Goal: Obtain resource: Download file/media

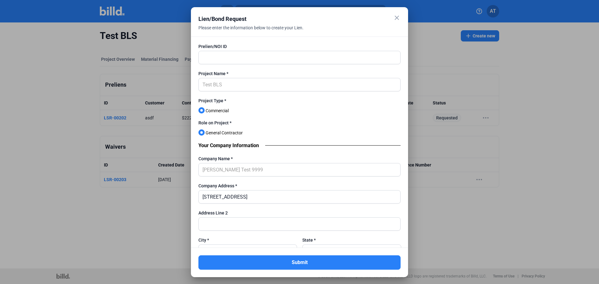
scroll to position [94, 0]
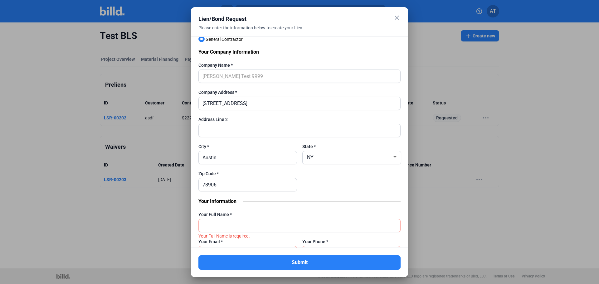
click at [450, 44] on div at bounding box center [299, 142] width 599 height 284
click at [398, 18] on mat-icon "close" at bounding box center [396, 17] width 7 height 7
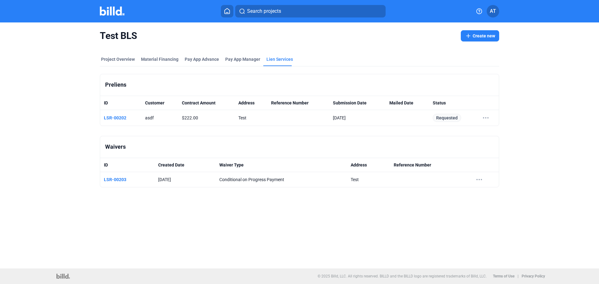
click at [484, 34] on button "Create new" at bounding box center [480, 35] width 38 height 11
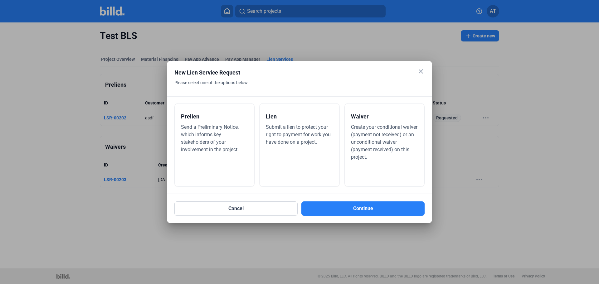
click at [222, 134] on div "Send a Preliminary Notice, which informs key stakeholders of your involvement i…" at bounding box center [214, 139] width 67 height 30
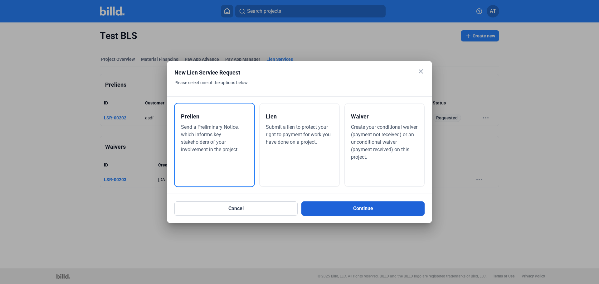
click at [389, 204] on button "Continue" at bounding box center [363, 209] width 123 height 14
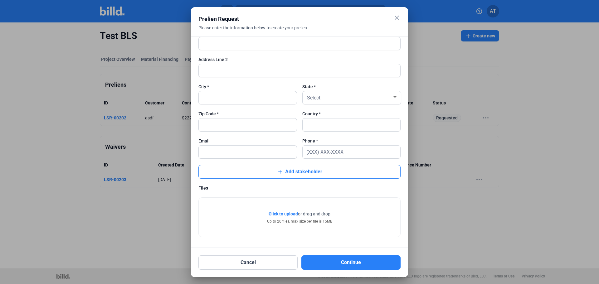
scroll to position [504, 0]
click at [397, 19] on mat-icon "close" at bounding box center [396, 17] width 7 height 7
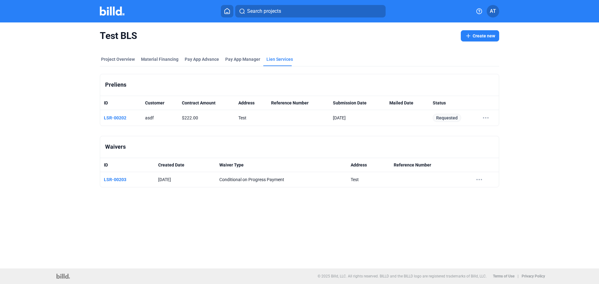
click at [203, 208] on div "Test BLS Create new Project Overview Material Financing Pay App Advance Pay App…" at bounding box center [299, 145] width 599 height 246
drag, startPoint x: 122, startPoint y: 181, endPoint x: 569, endPoint y: 128, distance: 450.5
click at [122, 181] on link "LSR-00203" at bounding box center [115, 179] width 22 height 5
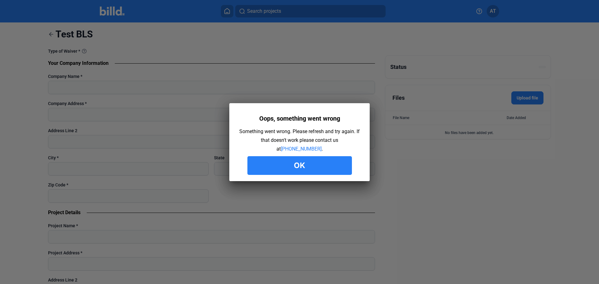
click at [289, 168] on button "Ok" at bounding box center [300, 165] width 105 height 19
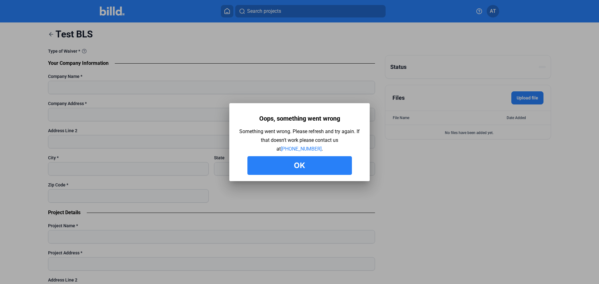
click at [299, 165] on button "Ok" at bounding box center [300, 165] width 105 height 19
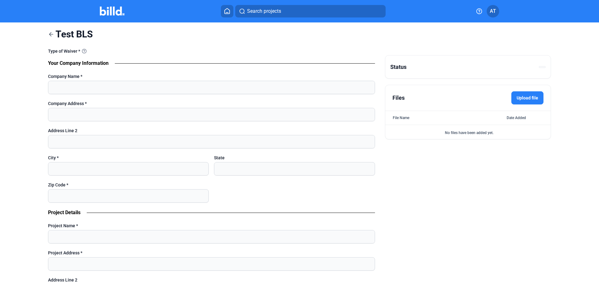
click at [48, 32] on icon at bounding box center [51, 34] width 6 height 6
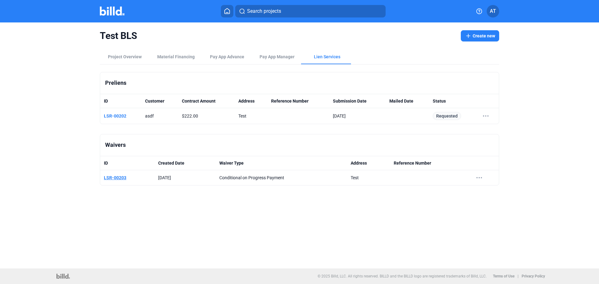
click at [111, 179] on link "LSR-00203" at bounding box center [115, 177] width 22 height 5
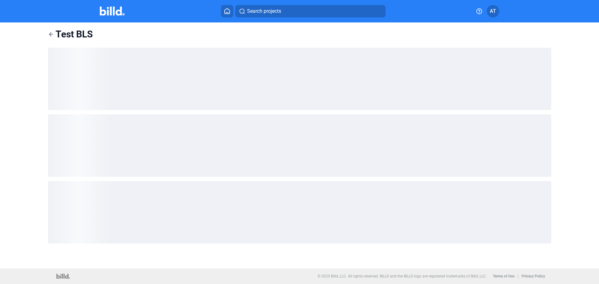
type input "[PERSON_NAME] Test 9999"
type input "[STREET_ADDRESS]"
type input "Austin"
type input "NY"
type input "78906"
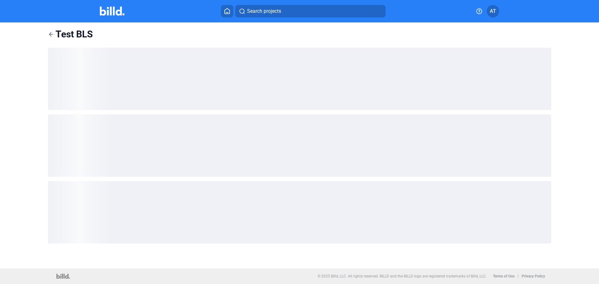
type input "Test BLS"
type input "Test"
type input "[GEOGRAPHIC_DATA]"
type input "23232"
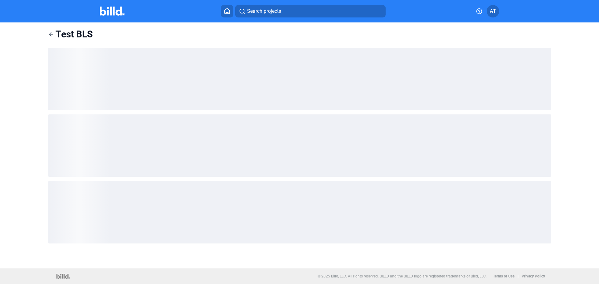
type input "county"
type input "Test"
type input "0"
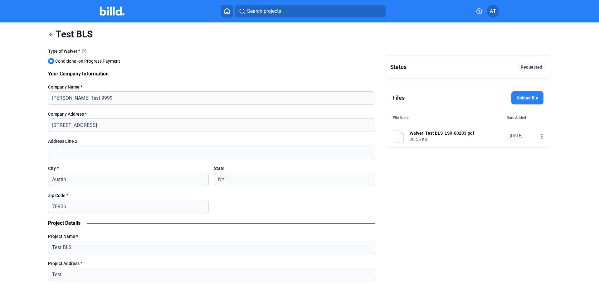
click at [539, 138] on mat-icon "more_vert" at bounding box center [542, 136] width 7 height 7
click at [495, 164] on button "Download" at bounding box center [495, 162] width 87 height 15
click at [50, 33] on icon at bounding box center [51, 34] width 4 height 4
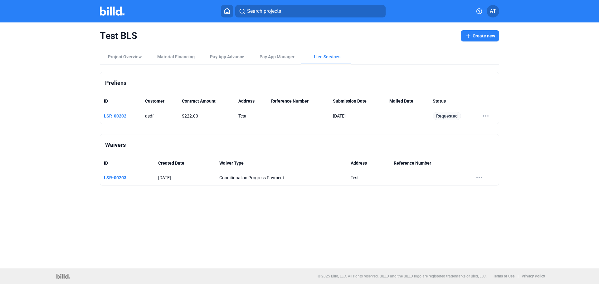
click at [119, 115] on link "LSR-00202" at bounding box center [115, 116] width 22 height 5
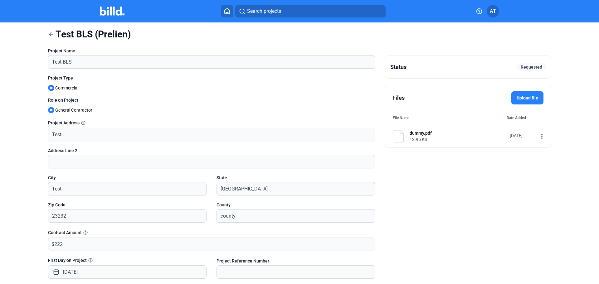
click at [539, 138] on mat-icon "more_vert" at bounding box center [542, 136] width 7 height 7
click at [489, 162] on button "Download" at bounding box center [495, 162] width 87 height 15
click at [539, 137] on mat-icon "more_vert" at bounding box center [542, 136] width 7 height 7
click at [479, 161] on button "Download" at bounding box center [495, 162] width 87 height 15
click at [528, 99] on label "Upload file" at bounding box center [528, 97] width 32 height 13
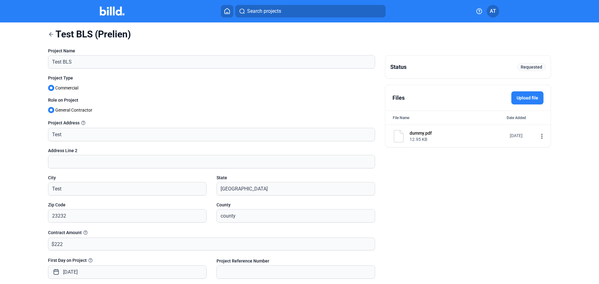
click at [0, 0] on input "Upload file" at bounding box center [0, 0] width 0 height 0
click at [539, 160] on mat-icon "more_vert" at bounding box center [542, 158] width 7 height 7
click at [477, 184] on button "Download" at bounding box center [495, 185] width 87 height 15
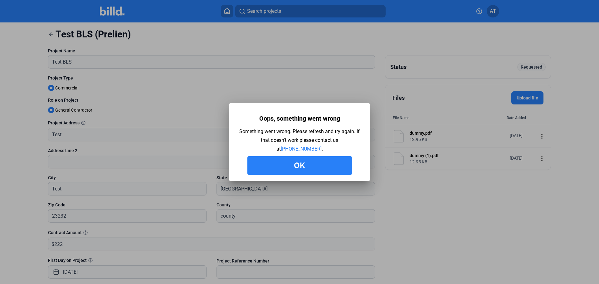
click at [325, 167] on button "Ok" at bounding box center [300, 165] width 105 height 19
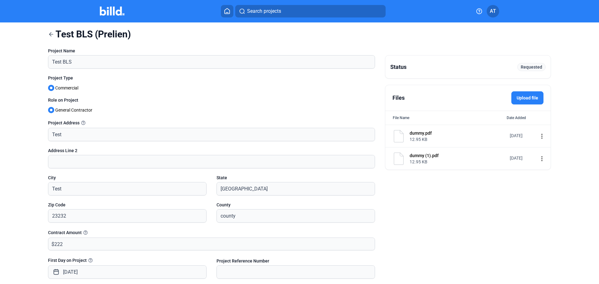
drag, startPoint x: 51, startPoint y: 36, endPoint x: 63, endPoint y: 39, distance: 12.6
click at [51, 36] on icon at bounding box center [51, 34] width 6 height 6
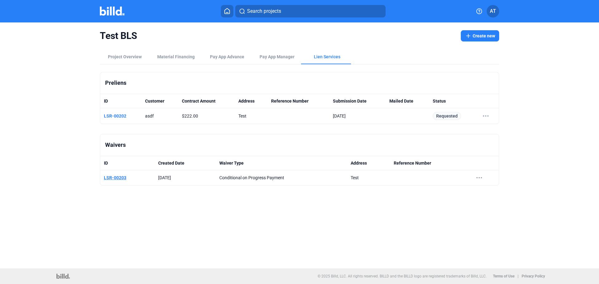
click at [119, 176] on link "LSR-00203" at bounding box center [115, 177] width 22 height 5
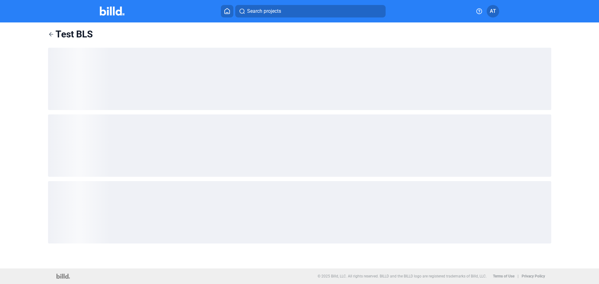
click at [571, 80] on div "Test BLS Status Type of Waiver * Your Company Information Company Name * Compan…" at bounding box center [299, 145] width 599 height 246
type input "[PERSON_NAME] Test 9999"
type input "[STREET_ADDRESS]"
type input "Austin"
type input "NY"
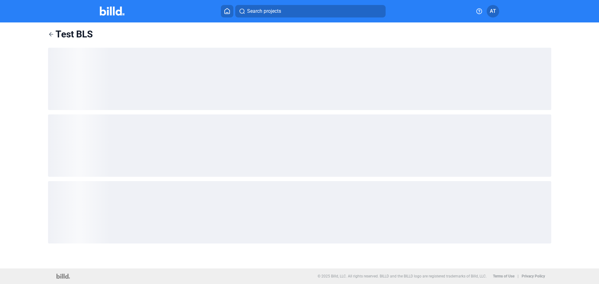
type input "78906"
type input "Test BLS"
type input "Test"
type input "[GEOGRAPHIC_DATA]"
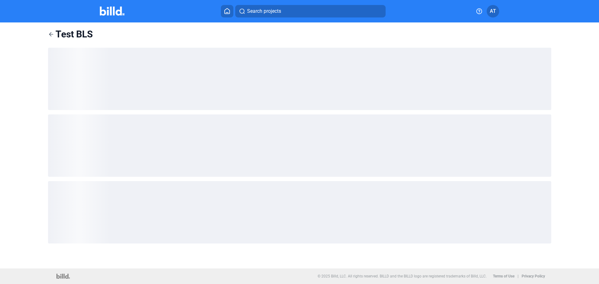
type input "23232"
type input "county"
type input "Test"
type input "0"
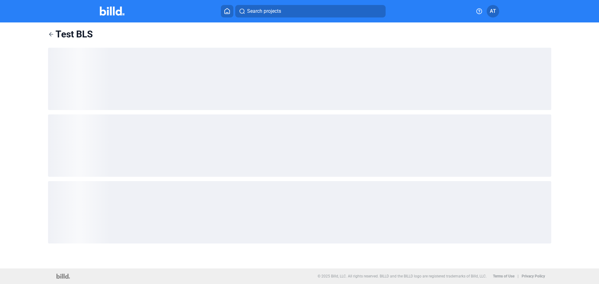
type input "0"
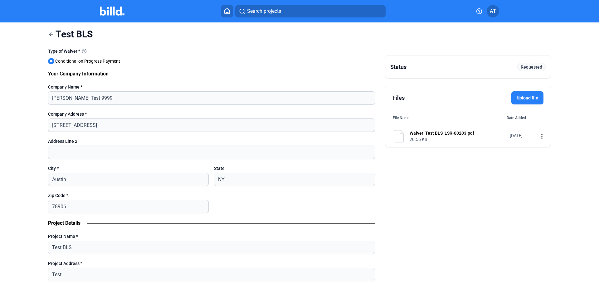
click at [431, 133] on div "Waiver_Test BLS_LSR-00203.pdf" at bounding box center [458, 133] width 96 height 6
click at [539, 140] on mat-icon "more_vert" at bounding box center [542, 136] width 7 height 7
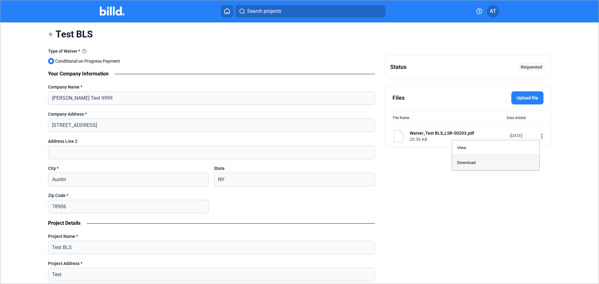
click at [499, 162] on button "Download" at bounding box center [495, 162] width 87 height 15
